Goal: Task Accomplishment & Management: Complete application form

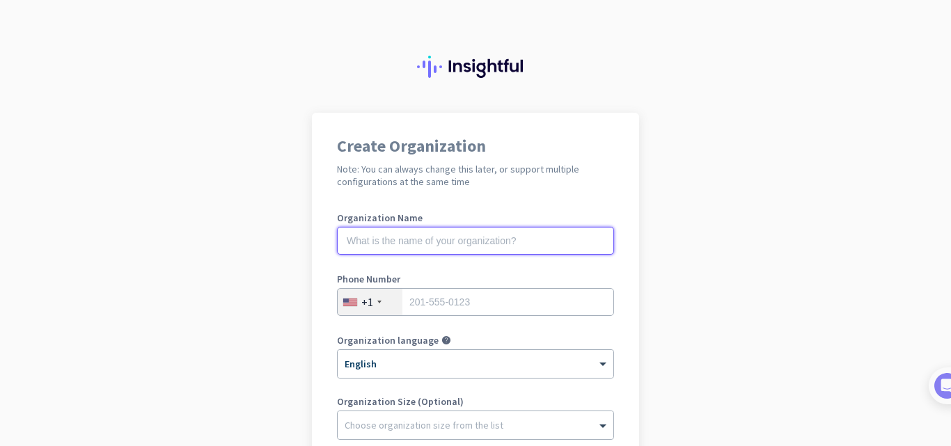
click at [353, 242] on input "text" at bounding box center [475, 241] width 277 height 28
type input "Int7VM12"
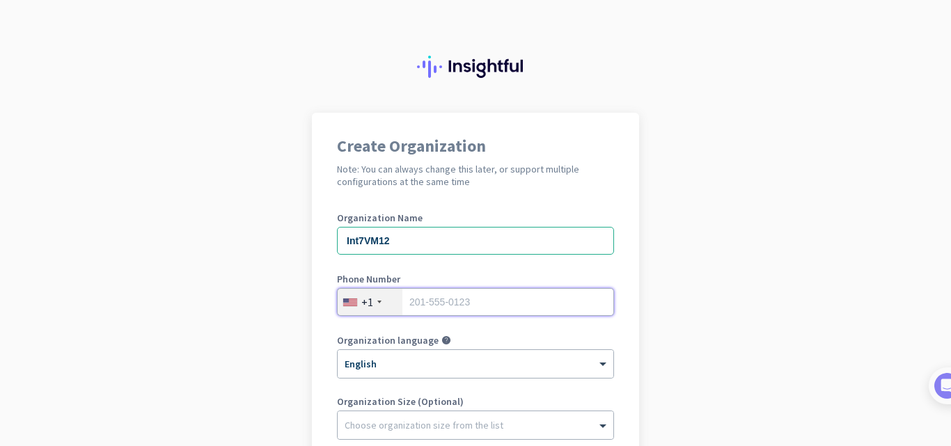
click at [427, 302] on input "tel" at bounding box center [475, 302] width 277 height 28
click at [424, 303] on input "201550123" at bounding box center [475, 302] width 277 height 28
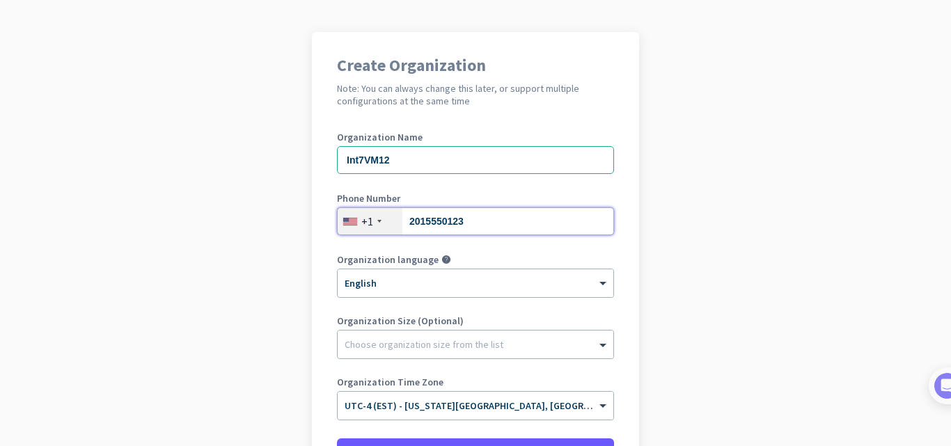
scroll to position [139, 0]
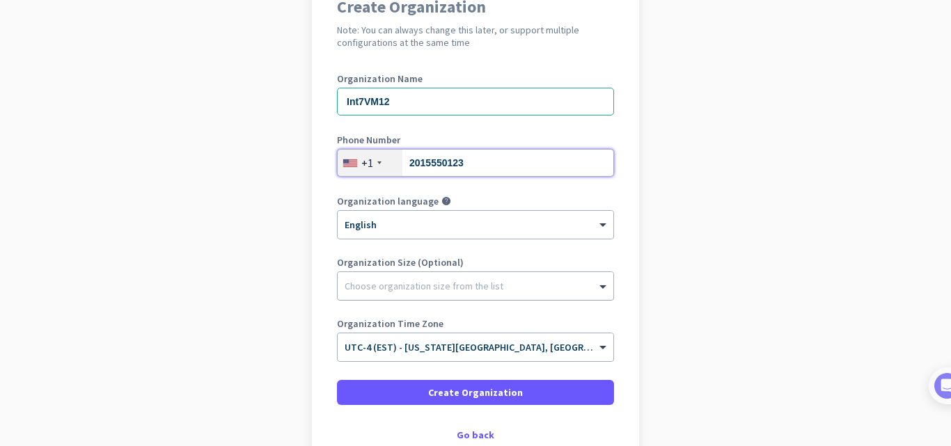
type input "2015550123"
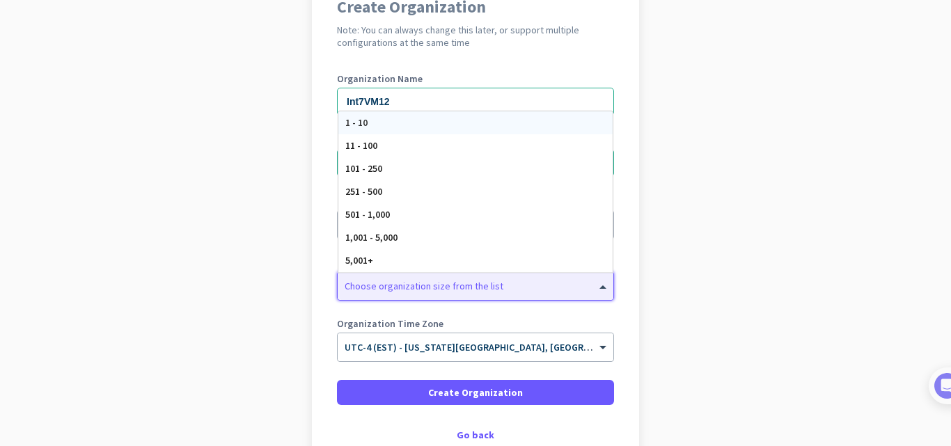
click at [363, 281] on div at bounding box center [476, 283] width 276 height 14
click at [356, 125] on span "1 - 10" at bounding box center [356, 122] width 22 height 13
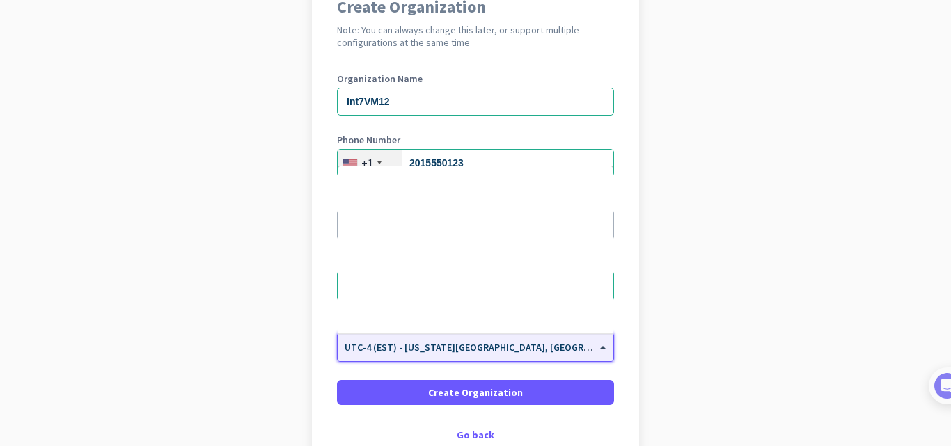
click at [439, 348] on div at bounding box center [476, 343] width 276 height 12
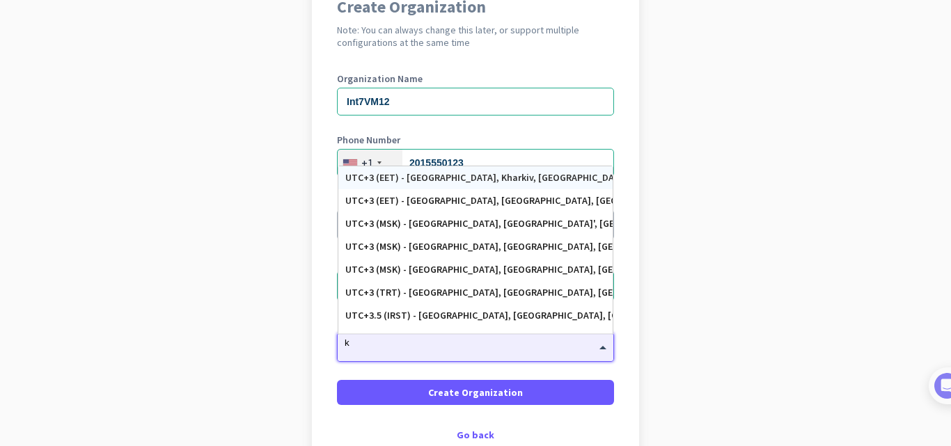
type input "ky"
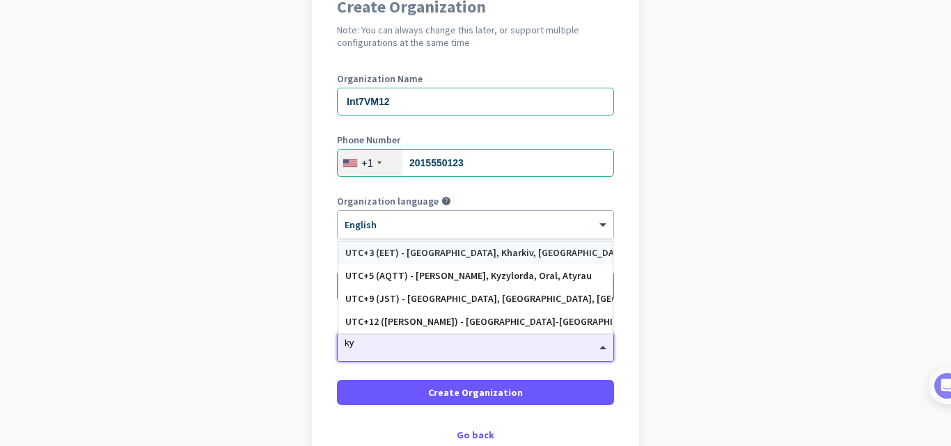
scroll to position [0, 0]
click at [410, 257] on div "UTC+3 (EET) - Kyiv, Kharkiv, Odesa, Dnipro" at bounding box center [475, 253] width 260 height 12
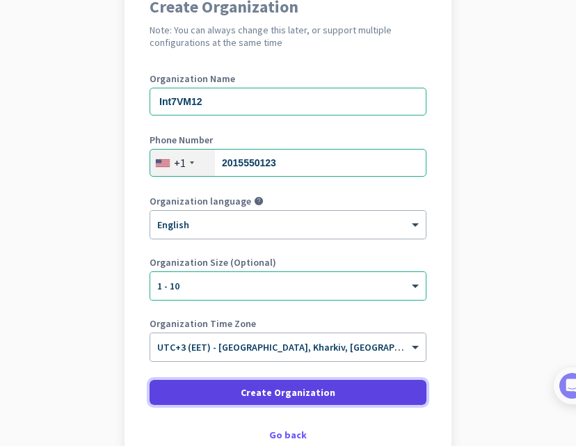
click at [355, 396] on span at bounding box center [288, 392] width 277 height 33
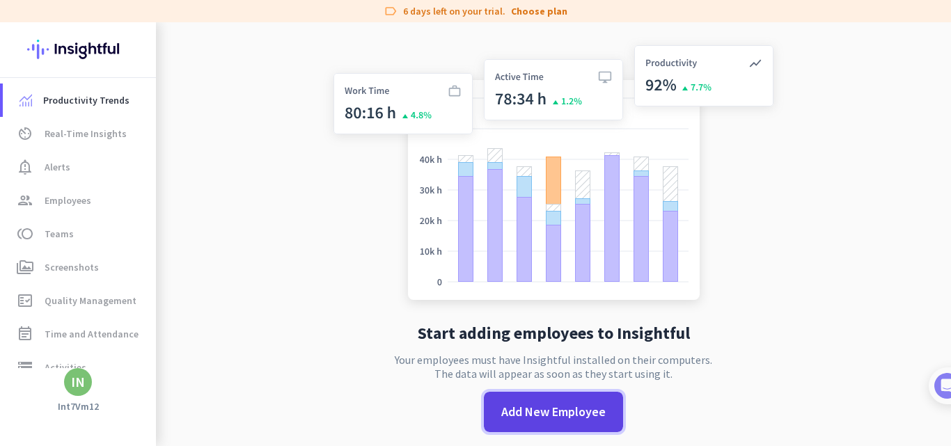
click at [529, 416] on span "Add New Employee" at bounding box center [553, 412] width 104 height 18
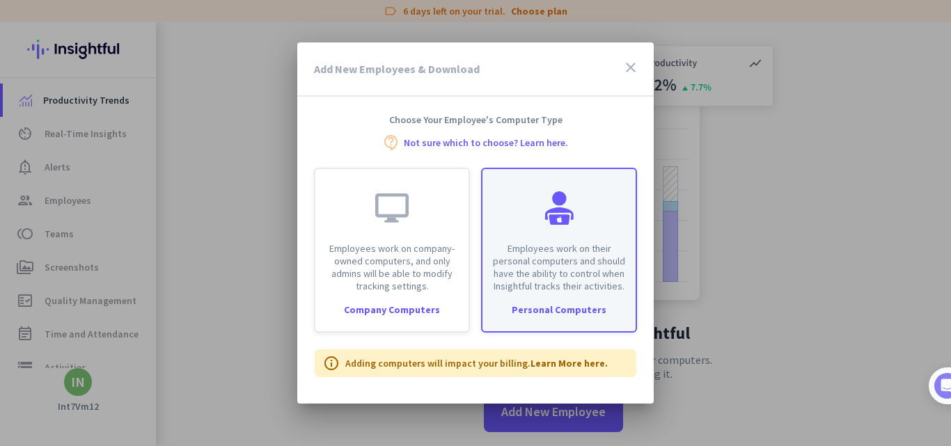
click at [545, 233] on div "Employees work on their personal computers and should have the ability to contr…" at bounding box center [558, 230] width 153 height 123
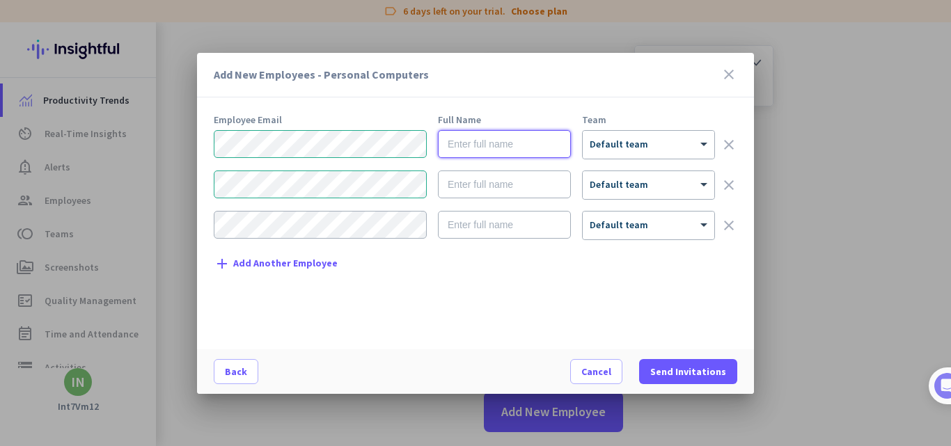
click at [477, 137] on input "text" at bounding box center [504, 144] width 133 height 28
paste input "Account K"
type input "Account K"
click at [457, 195] on input "text" at bounding box center [504, 184] width 133 height 28
paste input "Manual SS"
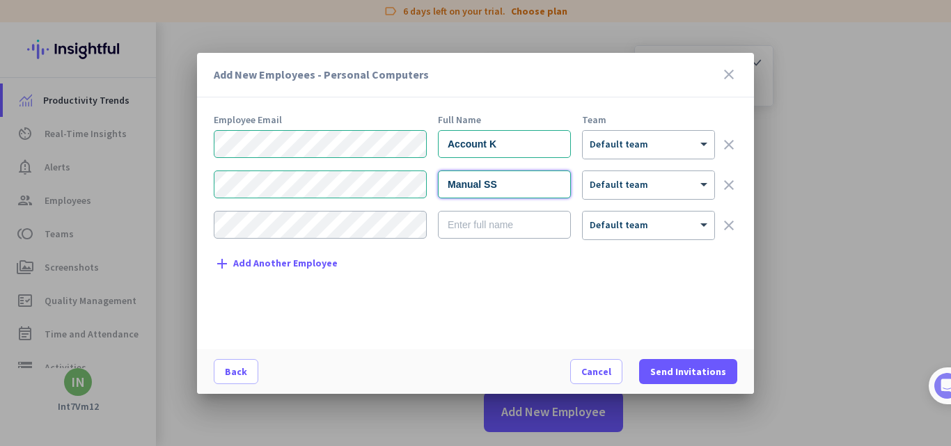
type input "Manual SS"
click at [731, 221] on icon "clear" at bounding box center [728, 225] width 17 height 17
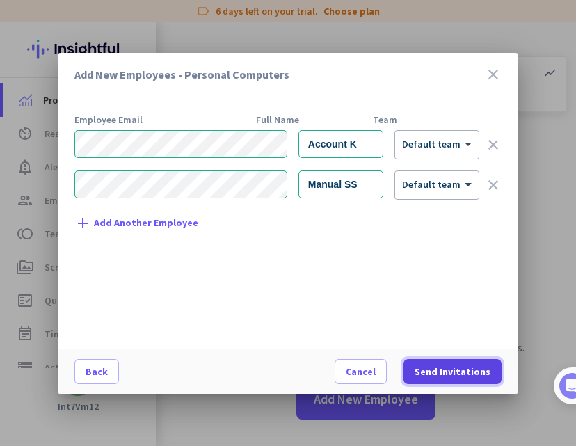
click at [452, 371] on span "Send Invitations" at bounding box center [453, 372] width 76 height 14
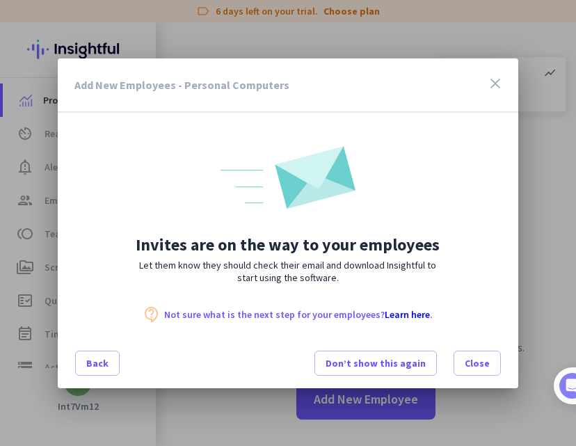
click at [498, 76] on icon "close" at bounding box center [495, 83] width 17 height 17
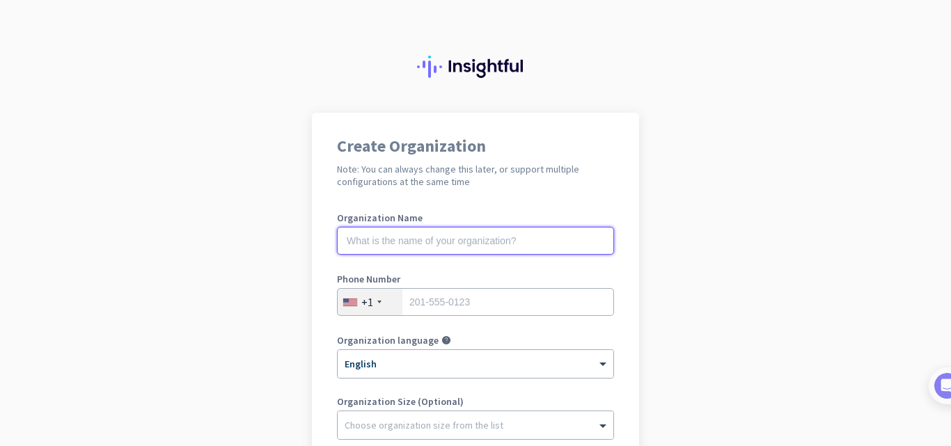
click at [395, 245] on input "text" at bounding box center [475, 241] width 277 height 28
type input "Int7VM15"
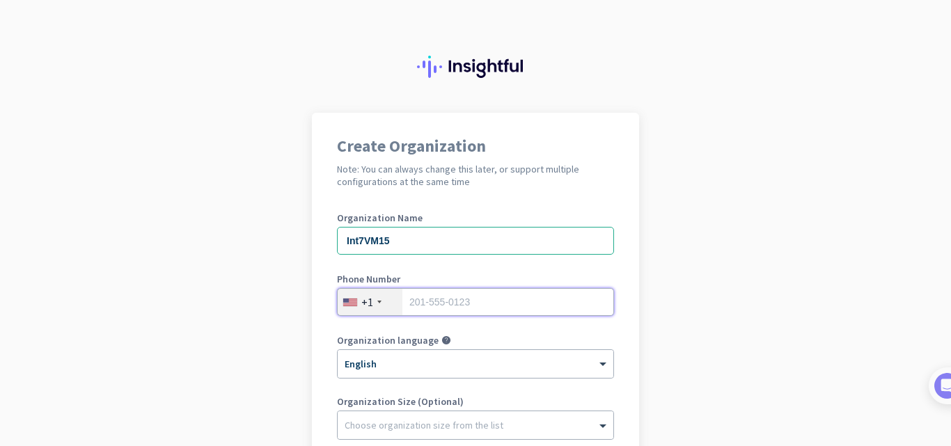
click at [423, 304] on input "tel" at bounding box center [475, 302] width 277 height 28
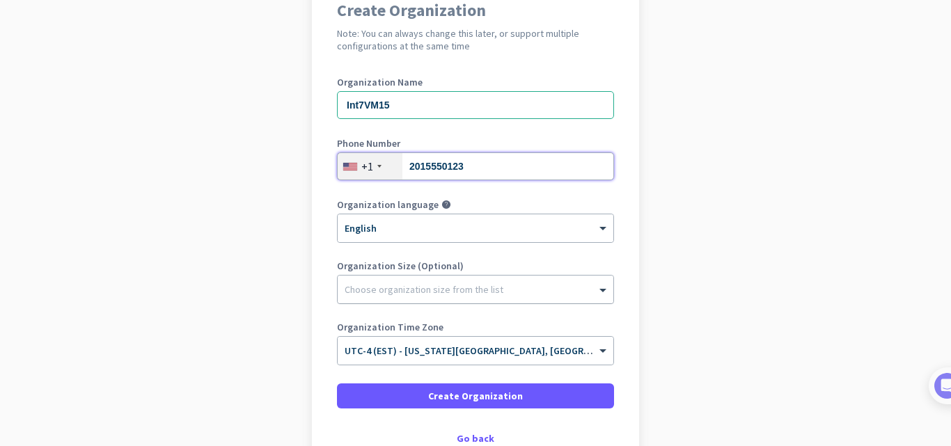
scroll to position [139, 0]
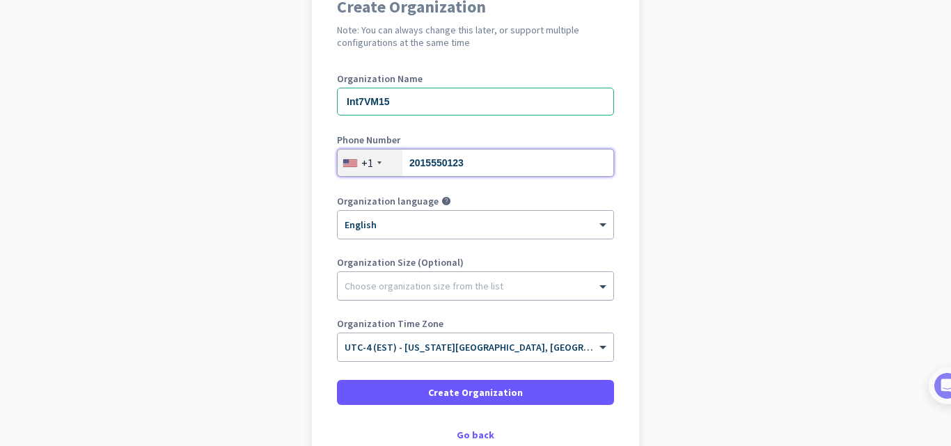
type input "2015550123"
click at [374, 289] on div "Choose organization size from the list" at bounding box center [423, 286] width 159 height 13
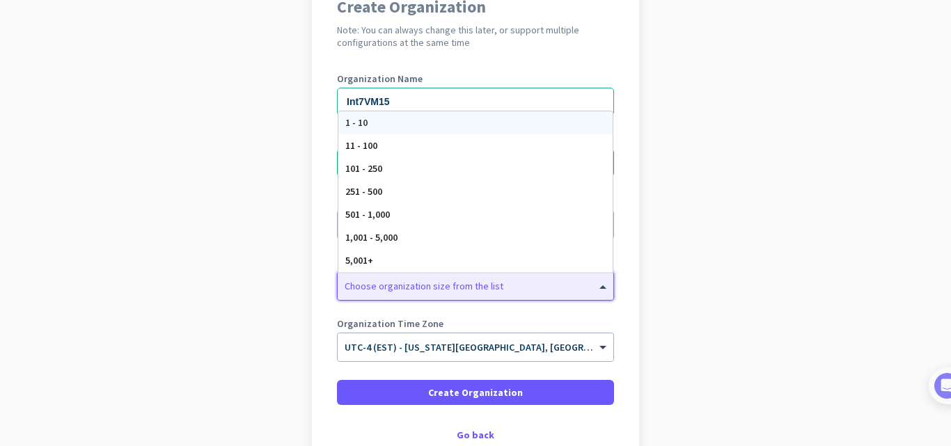
click at [348, 121] on span "1 - 10" at bounding box center [356, 122] width 22 height 13
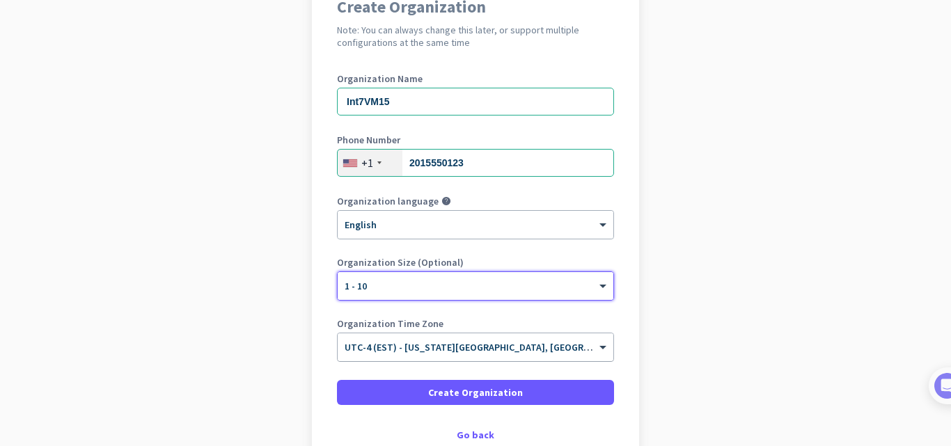
click at [353, 351] on span "UTC-4 (EST) - [US_STATE][GEOGRAPHIC_DATA], [GEOGRAPHIC_DATA], [GEOGRAPHIC_DATA]…" at bounding box center [586, 347] width 484 height 13
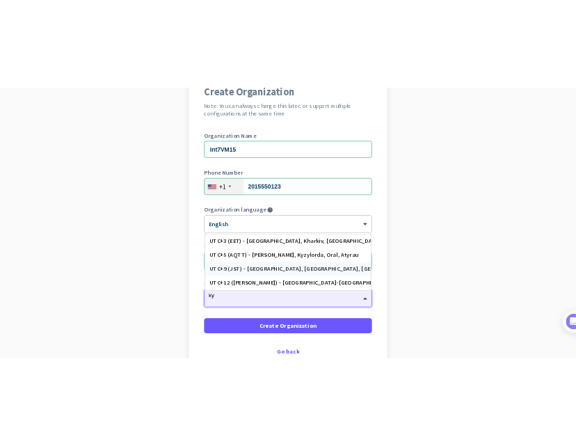
scroll to position [0, 0]
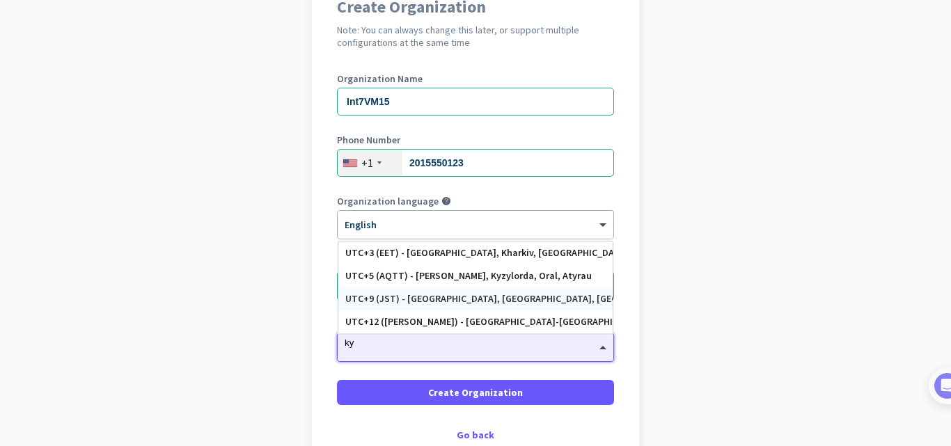
type input "kyi"
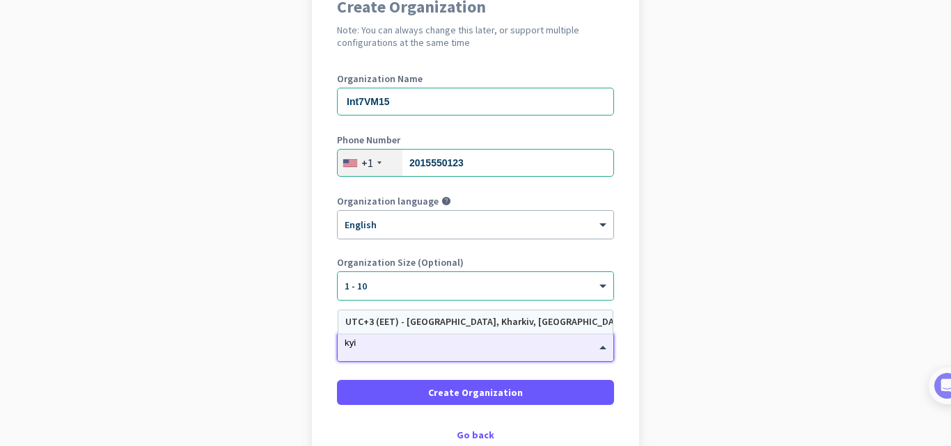
click at [401, 317] on div "UTC+3 (EET) - Kyiv, Kharkiv, Odesa, Dnipro" at bounding box center [475, 322] width 260 height 12
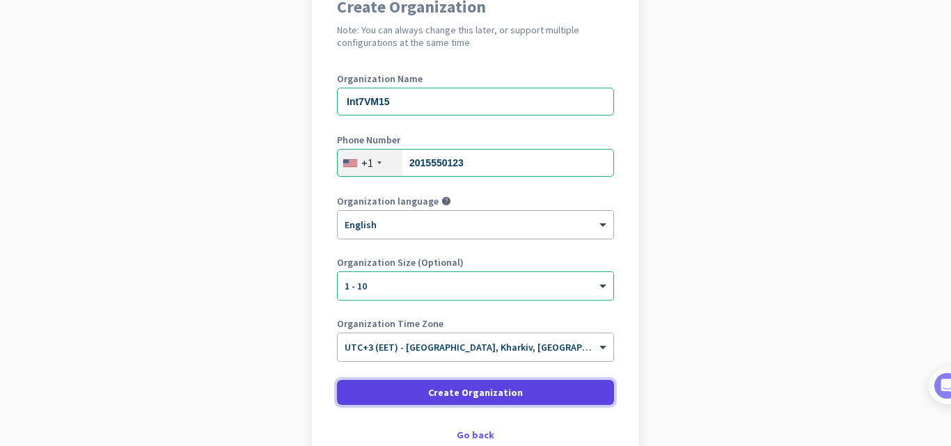
click at [418, 396] on span at bounding box center [475, 392] width 277 height 33
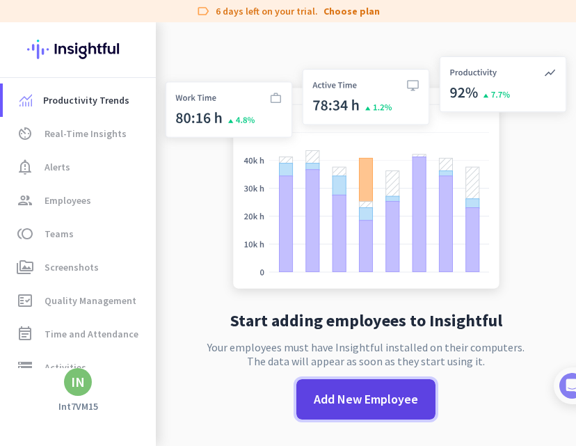
click at [334, 397] on span "Add New Employee" at bounding box center [366, 399] width 104 height 18
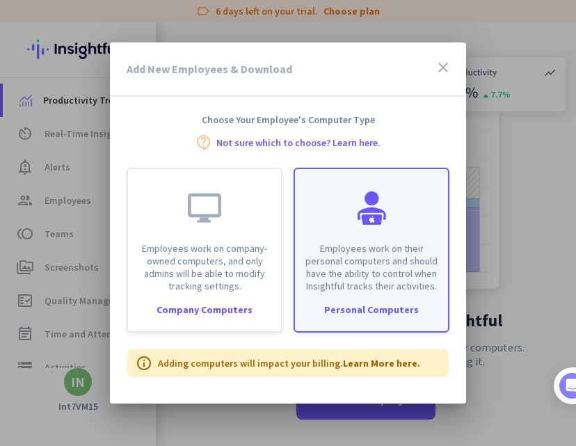
click at [347, 311] on div "Personal Computers" at bounding box center [371, 310] width 153 height 10
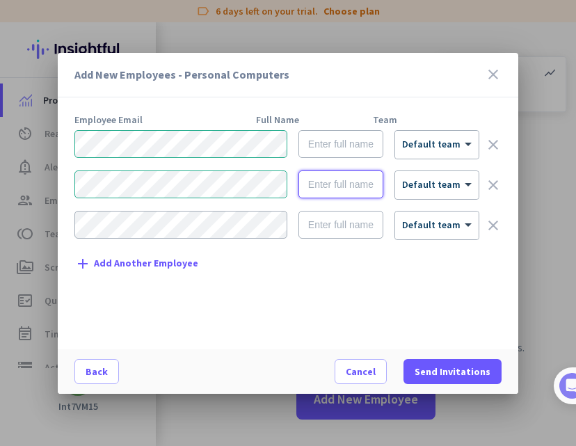
click at [344, 194] on input "text" at bounding box center [341, 184] width 85 height 28
paste input "Manual SS"
type input "Manual SS"
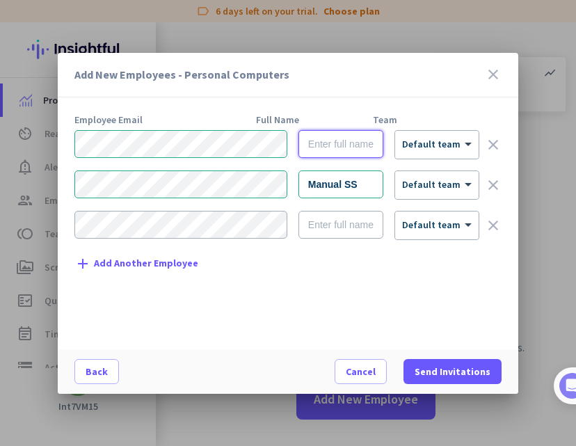
click at [351, 152] on input "text" at bounding box center [341, 144] width 85 height 28
paste input "Account K"
type input "Account K"
click at [493, 217] on icon "clear" at bounding box center [493, 225] width 17 height 17
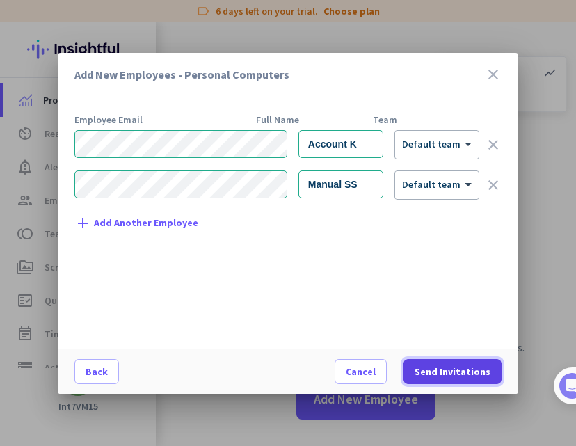
click at [447, 372] on span "Send Invitations" at bounding box center [453, 372] width 76 height 14
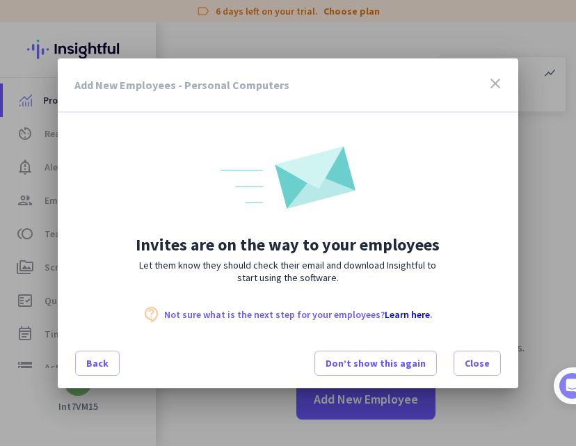
click at [502, 73] on div "Add New Employees - Personal Computers close" at bounding box center [288, 85] width 461 height 54
